Goal: Find specific page/section: Find specific page/section

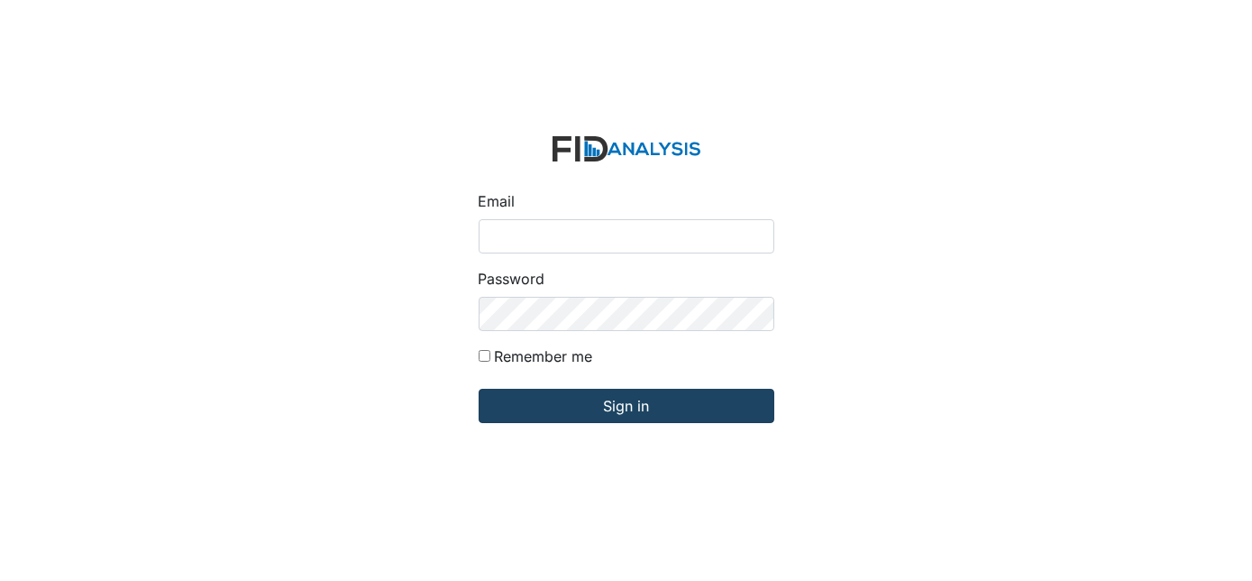
type input "[EMAIL_ADDRESS][DOMAIN_NAME]"
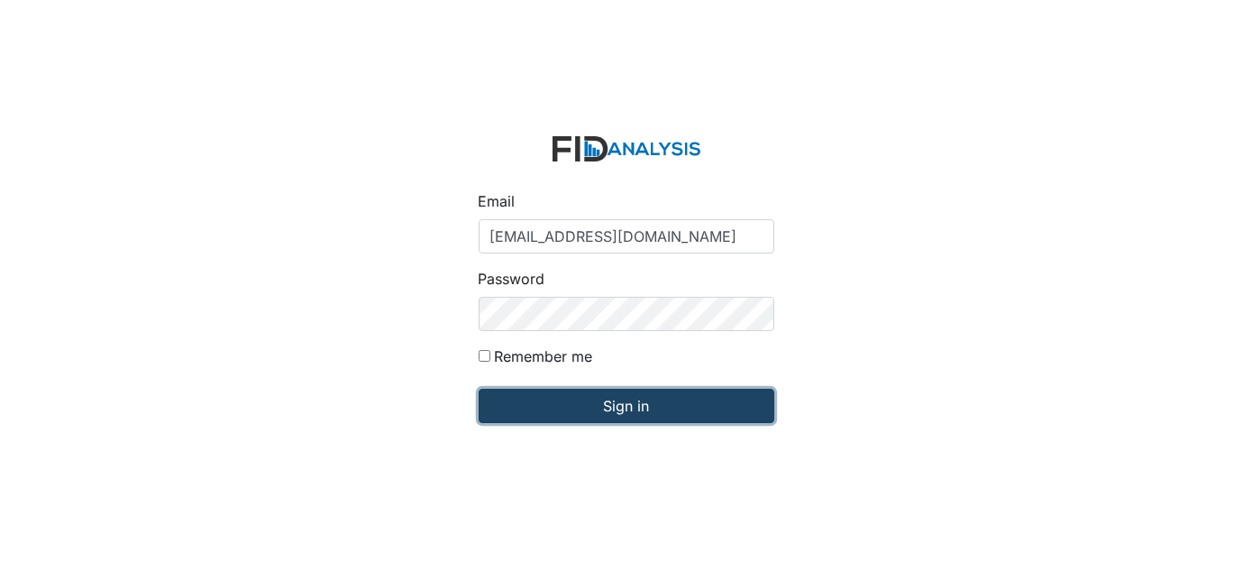
click at [646, 410] on input "Sign in" at bounding box center [627, 406] width 296 height 34
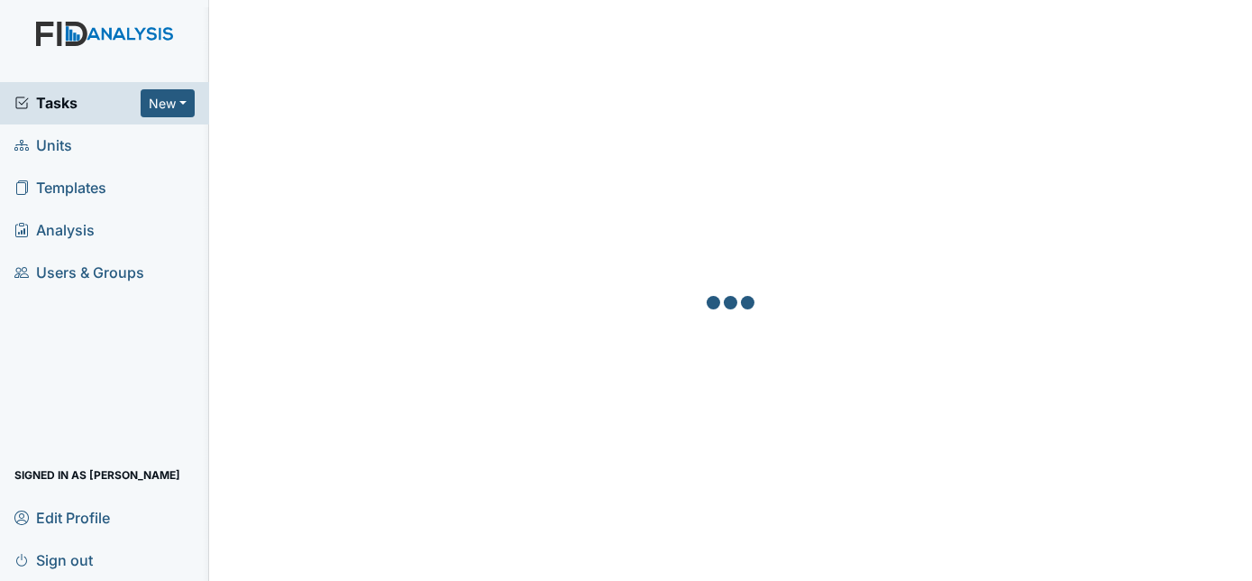
click at [58, 146] on span "Units" at bounding box center [43, 146] width 58 height 28
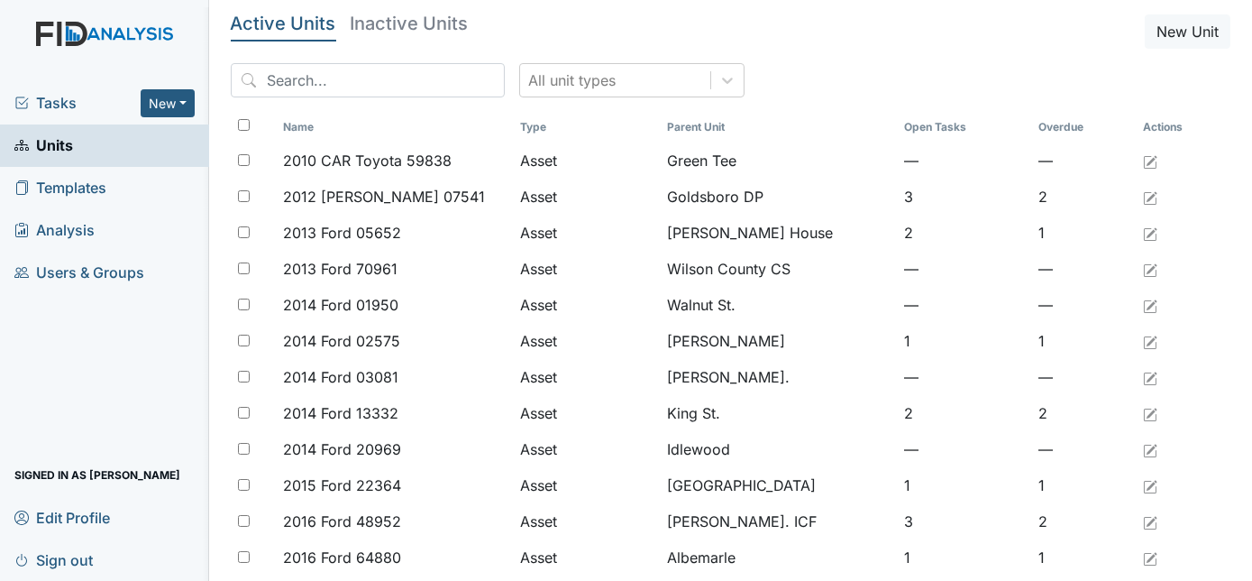
click at [397, 96] on div "All unit types" at bounding box center [731, 87] width 1001 height 49
click at [407, 78] on input "search" at bounding box center [368, 80] width 274 height 34
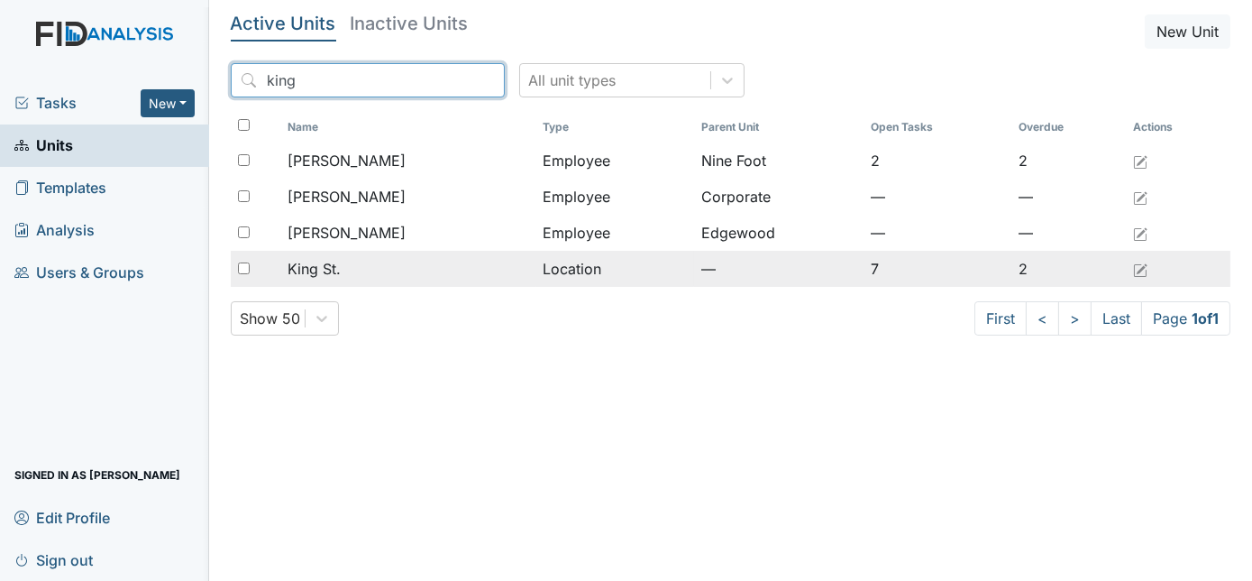
type input "king"
click at [367, 281] on td "King St." at bounding box center [407, 269] width 255 height 36
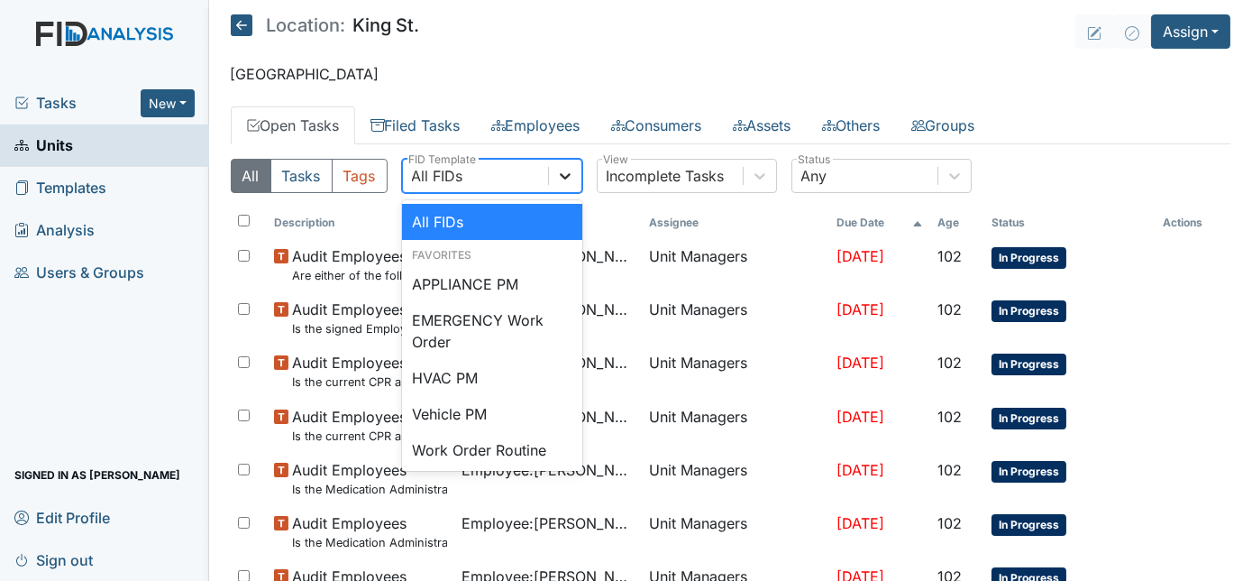
click at [567, 178] on icon at bounding box center [565, 176] width 18 height 18
click at [519, 445] on div "Work Order Routine" at bounding box center [492, 450] width 180 height 36
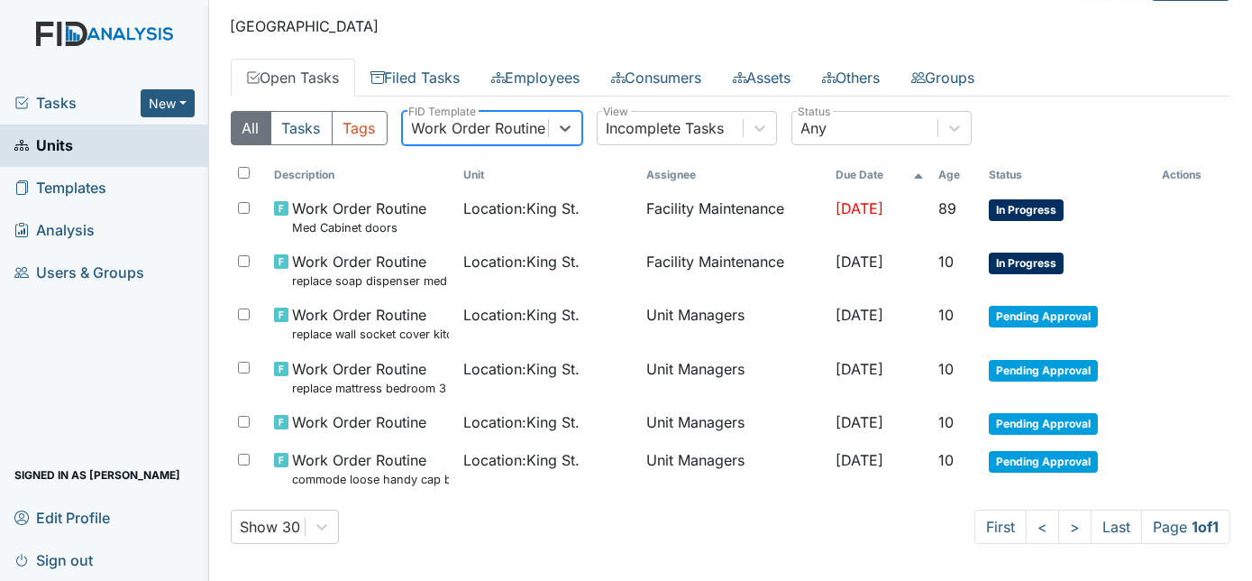
scroll to position [52, 0]
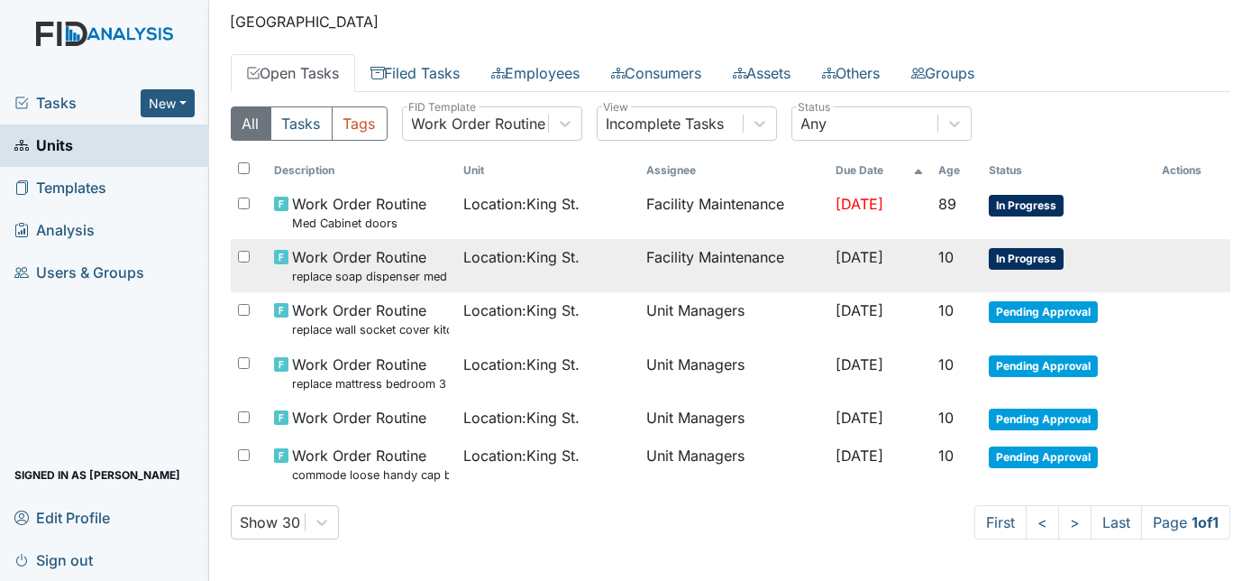
click at [591, 275] on td "Location : King St." at bounding box center [547, 265] width 183 height 53
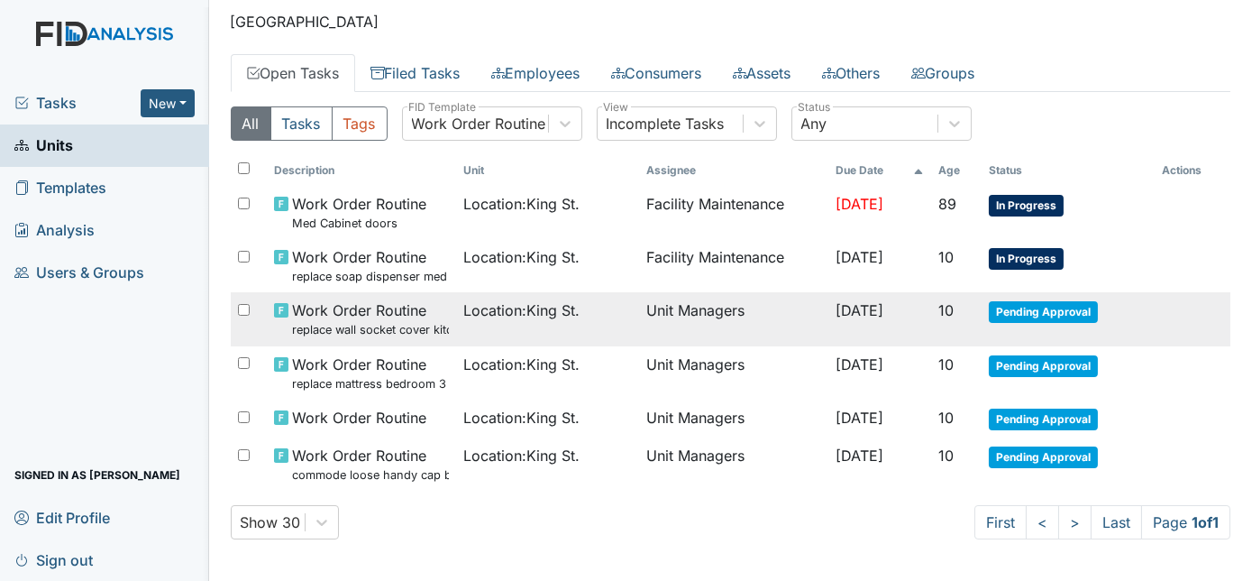
click at [529, 343] on td "Location : King St." at bounding box center [547, 318] width 183 height 53
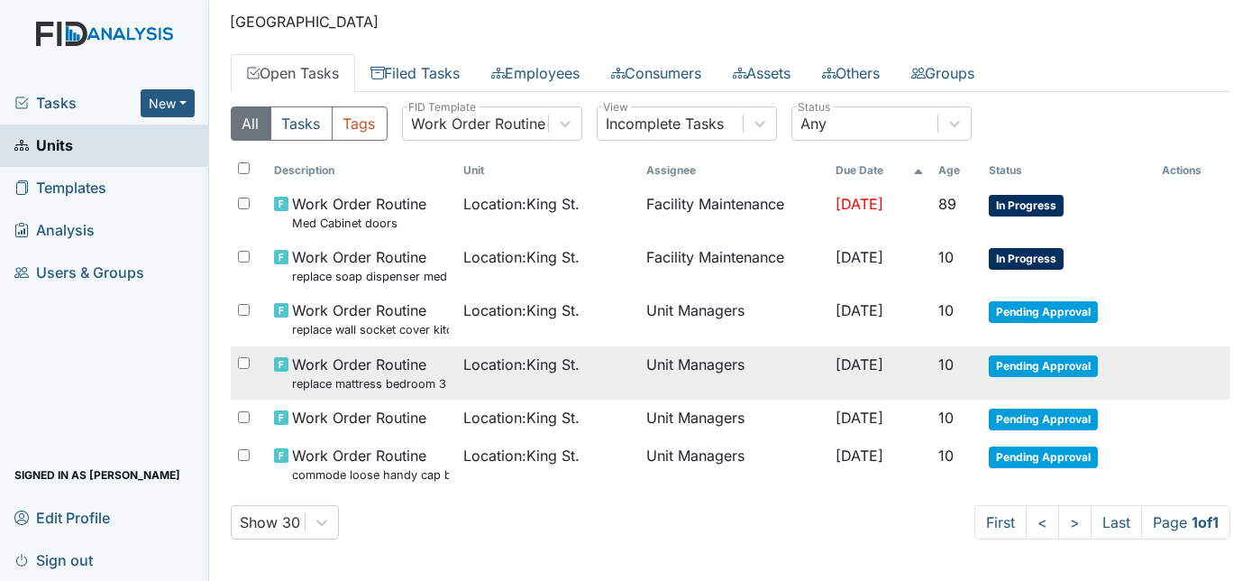
click at [456, 371] on td "Location : King St." at bounding box center [547, 372] width 183 height 53
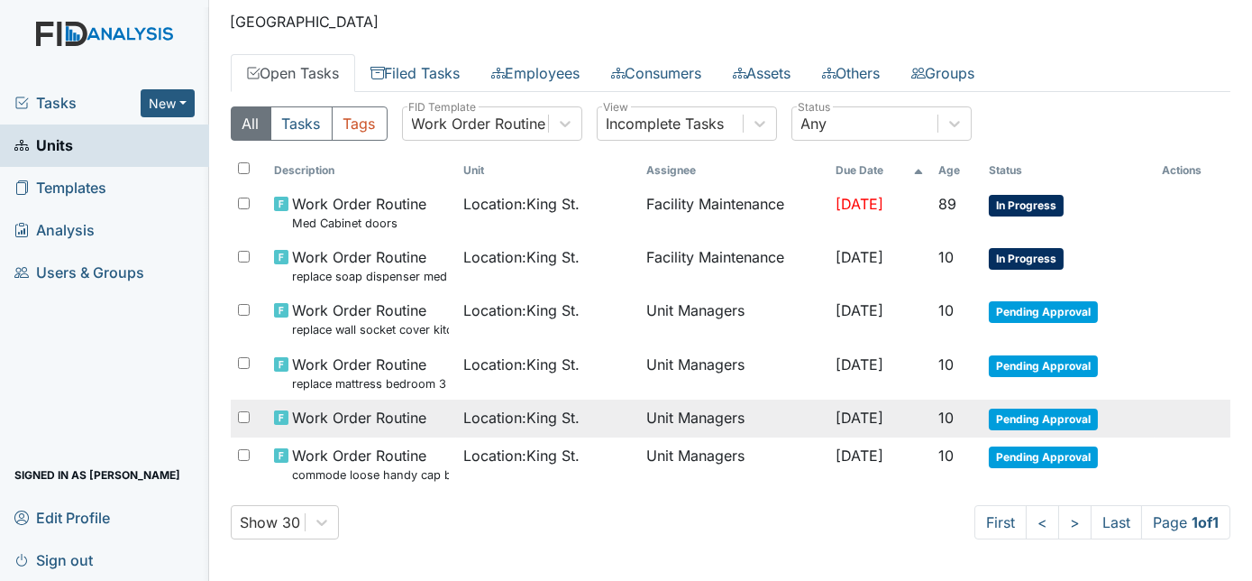
click at [527, 413] on span "Location : King St." at bounding box center [521, 418] width 116 height 22
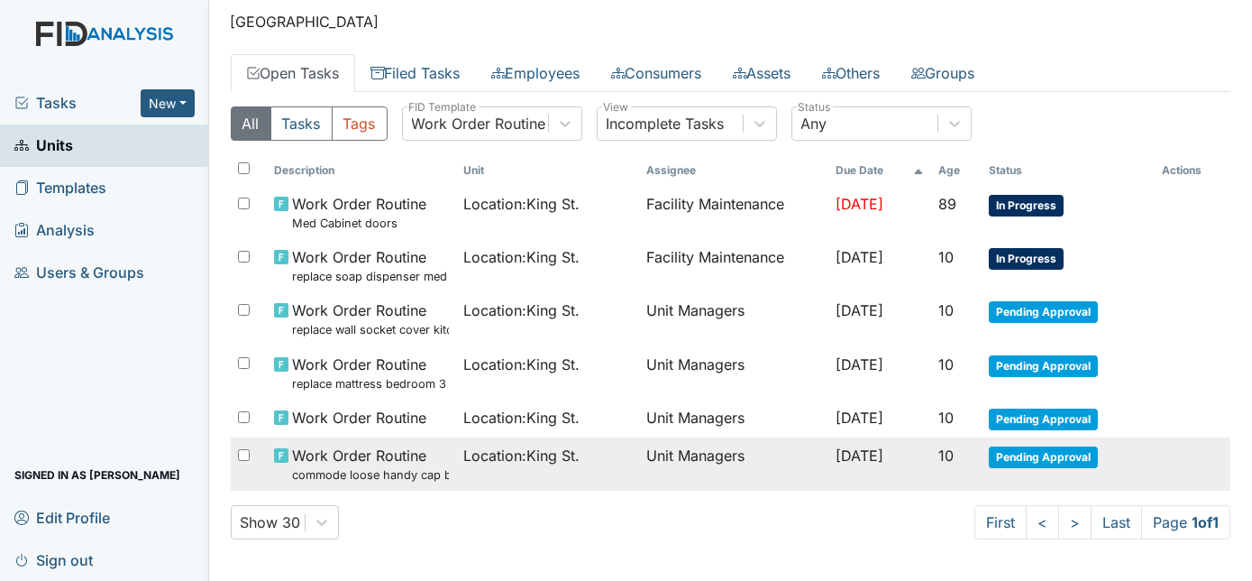
click at [477, 466] on td "Location : King St." at bounding box center [547, 463] width 183 height 53
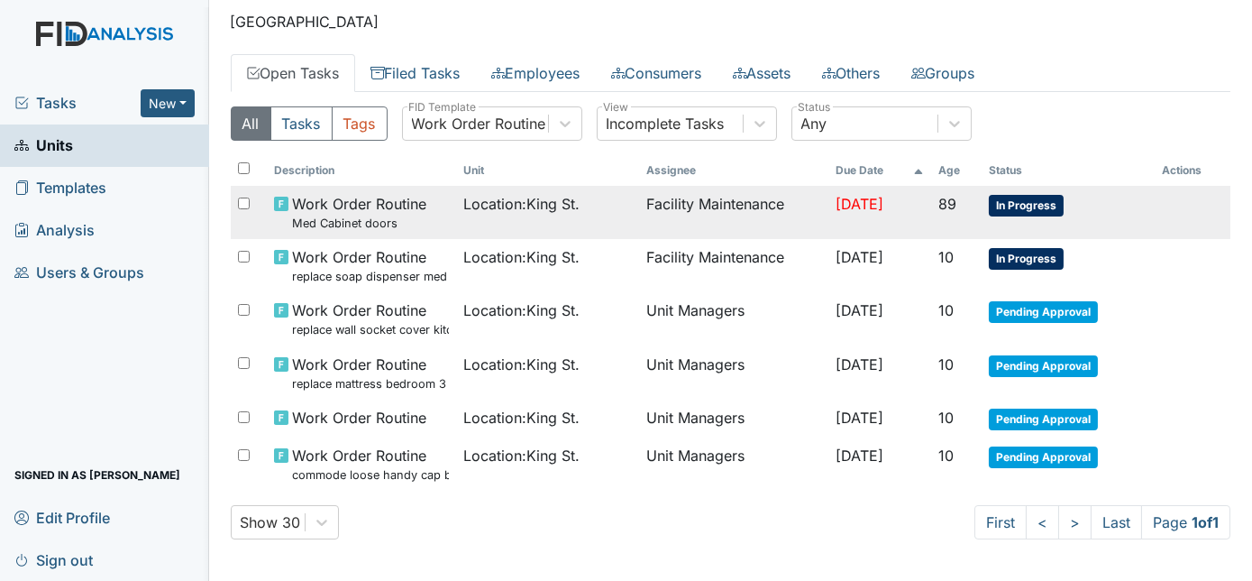
click at [665, 212] on td "Facility Maintenance" at bounding box center [733, 212] width 189 height 53
